Goal: Check status: Check status

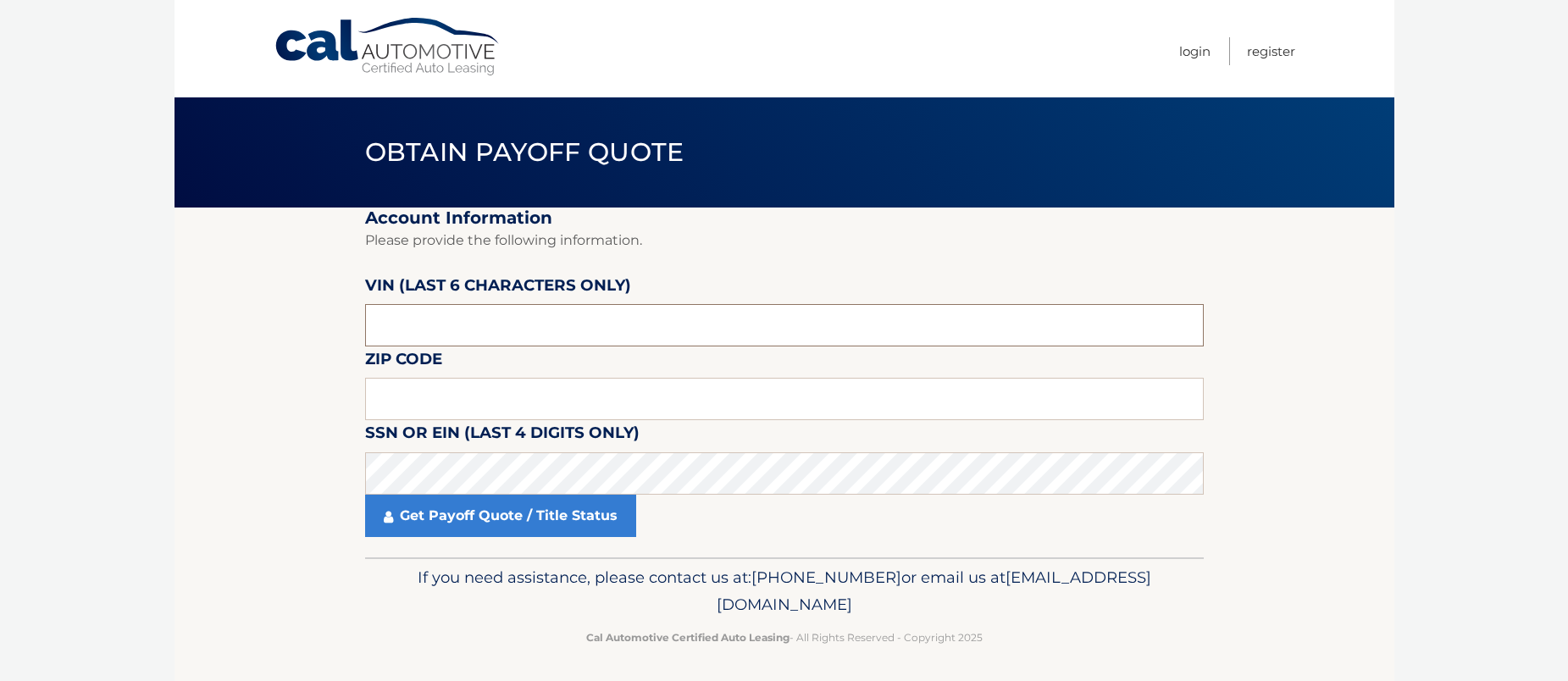
click at [732, 334] on input "text" at bounding box center [784, 325] width 839 height 42
type input "193324"
drag, startPoint x: 394, startPoint y: 374, endPoint x: 394, endPoint y: 391, distance: 17.0
click at [394, 346] on div "Zip Code" at bounding box center [784, 346] width 839 height 0
click at [394, 391] on input "text" at bounding box center [784, 398] width 839 height 42
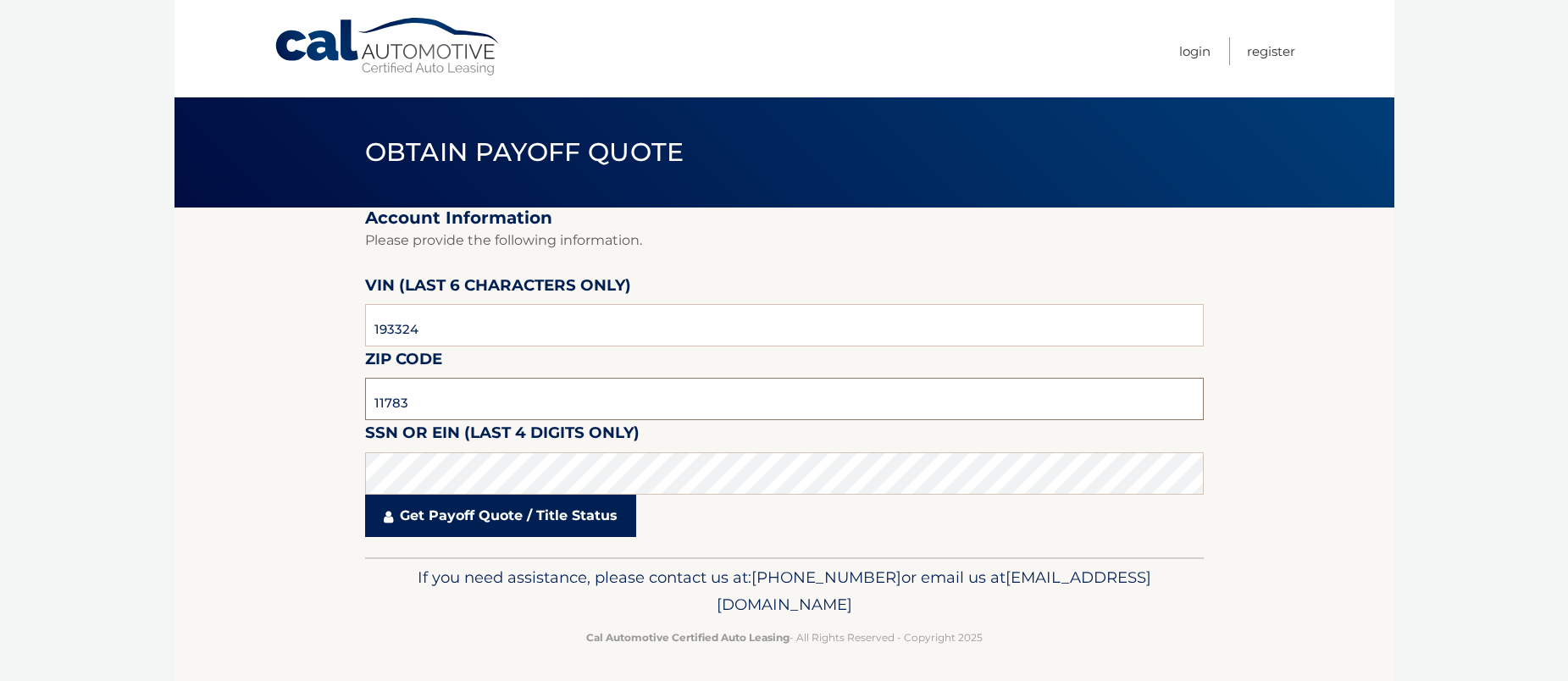
type input "11783"
click at [456, 527] on link "Get Payoff Quote / Title Status" at bounding box center [500, 515] width 271 height 42
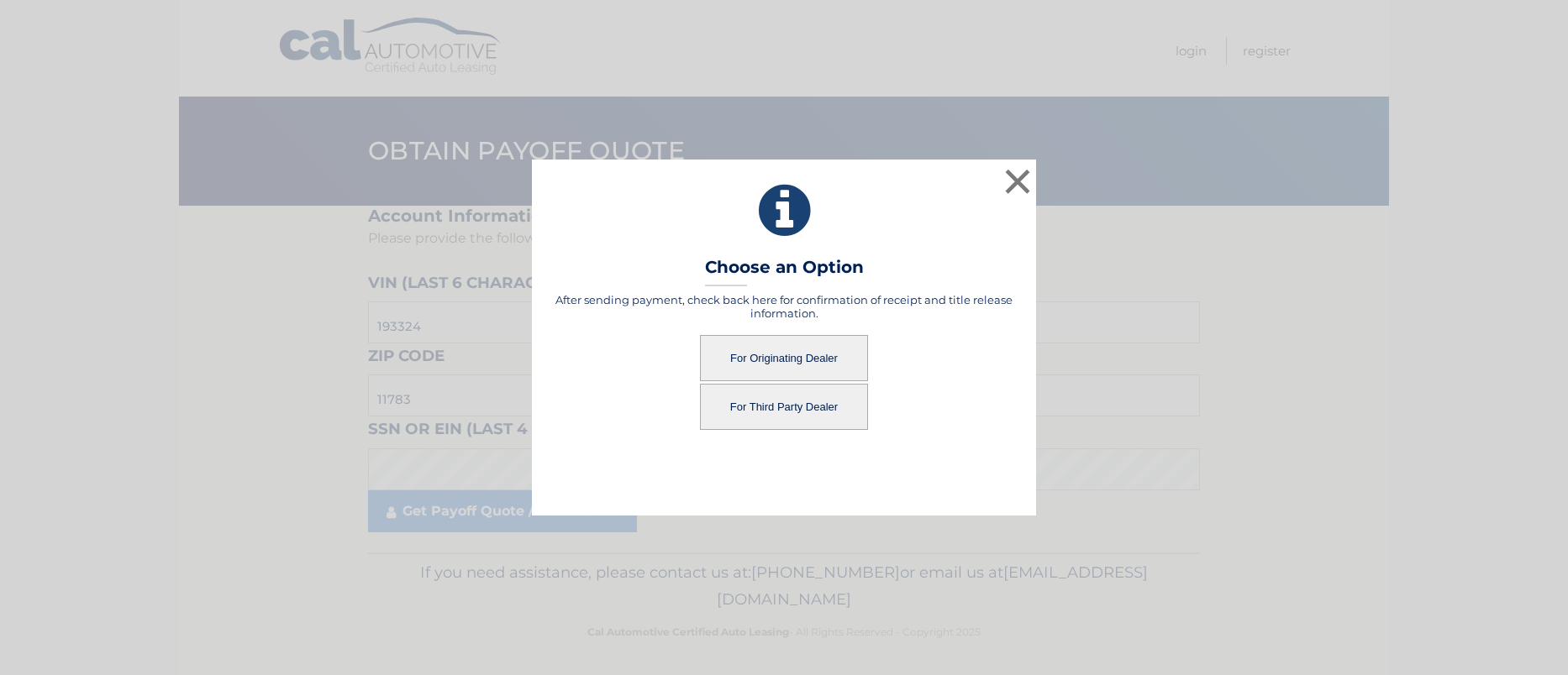
click at [759, 359] on button "For Originating Dealer" at bounding box center [784, 358] width 168 height 46
click at [771, 351] on button "For Originating Dealer" at bounding box center [784, 358] width 168 height 46
